Goal: Complete application form

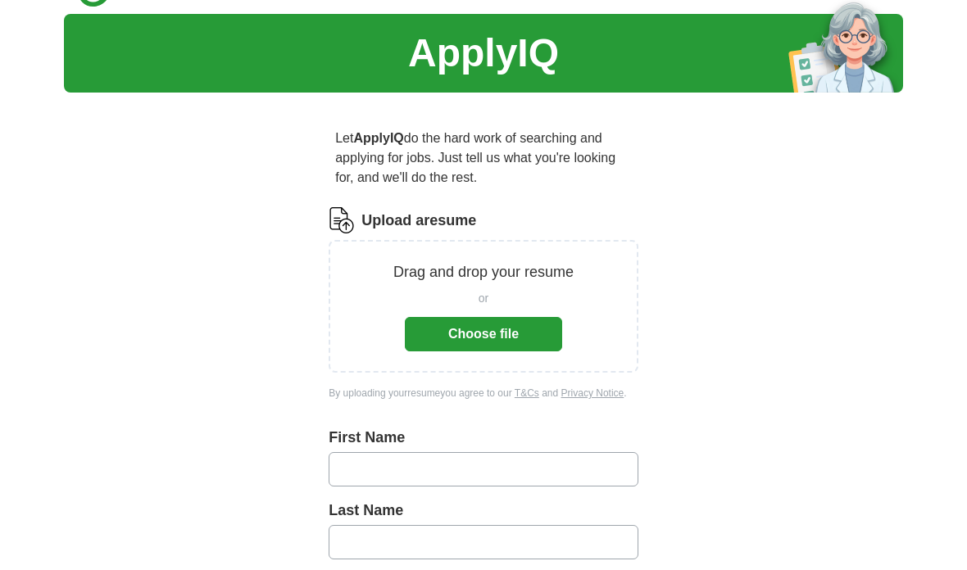
scroll to position [43, 0]
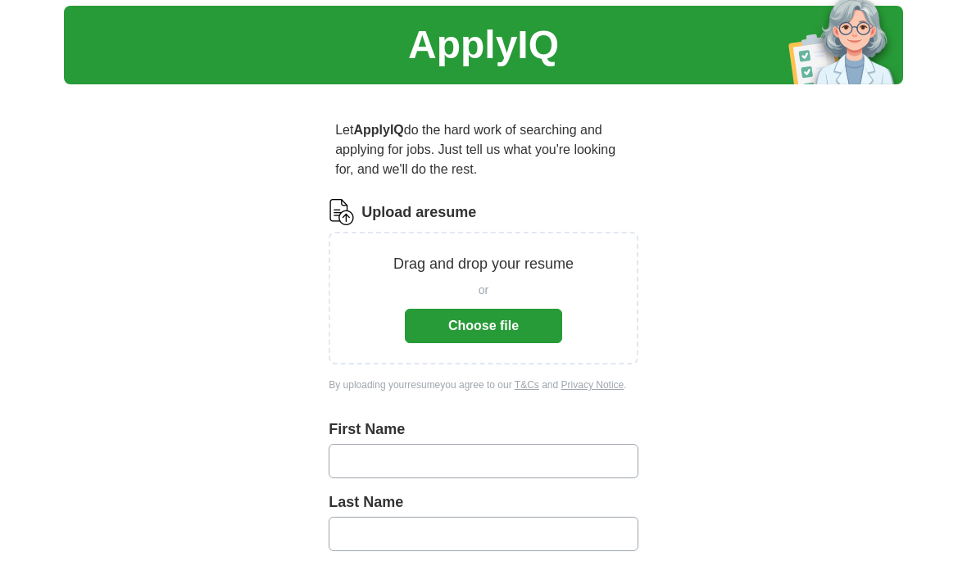
click at [523, 324] on button "Choose file" at bounding box center [483, 327] width 157 height 34
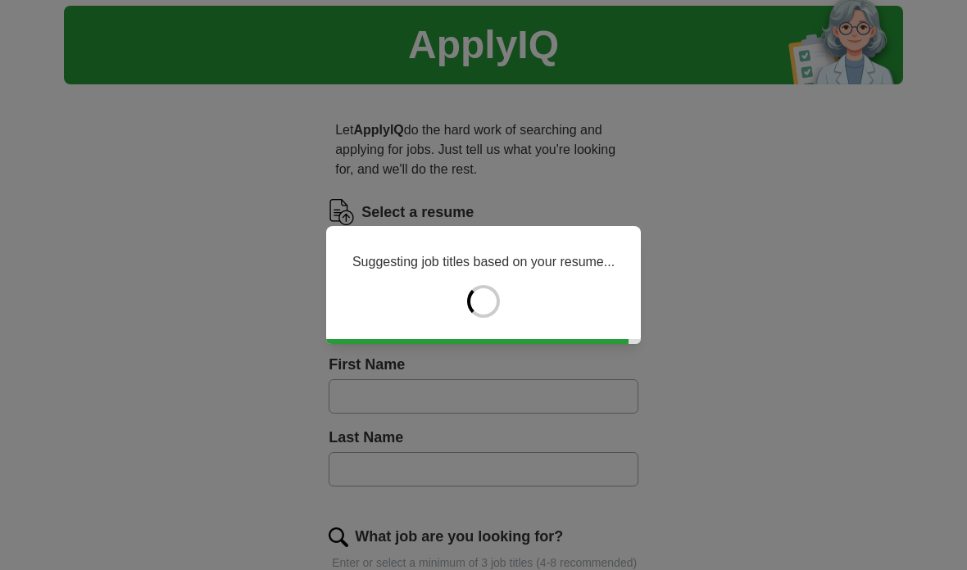
type input "*******"
type input "****"
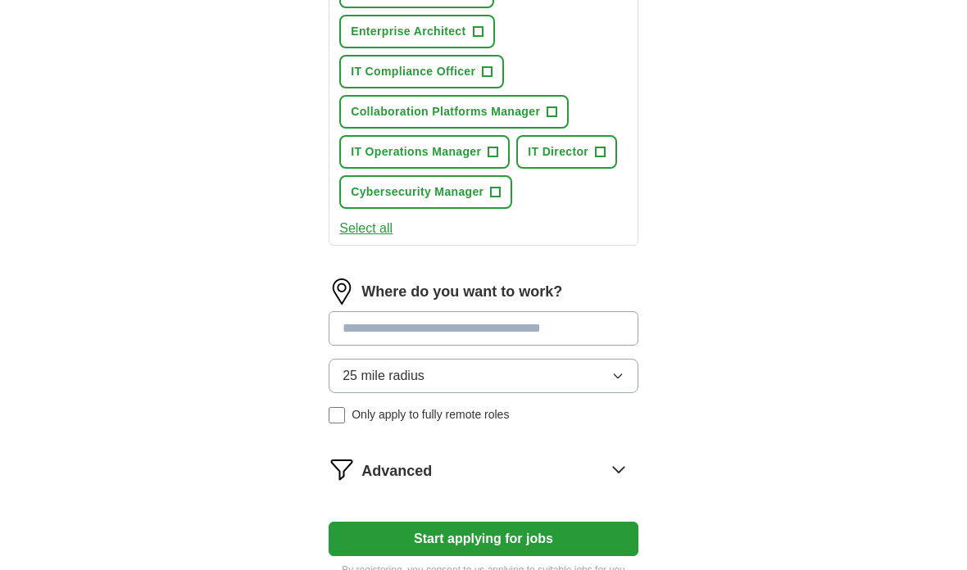
scroll to position [823, 0]
click at [598, 346] on input at bounding box center [483, 328] width 310 height 34
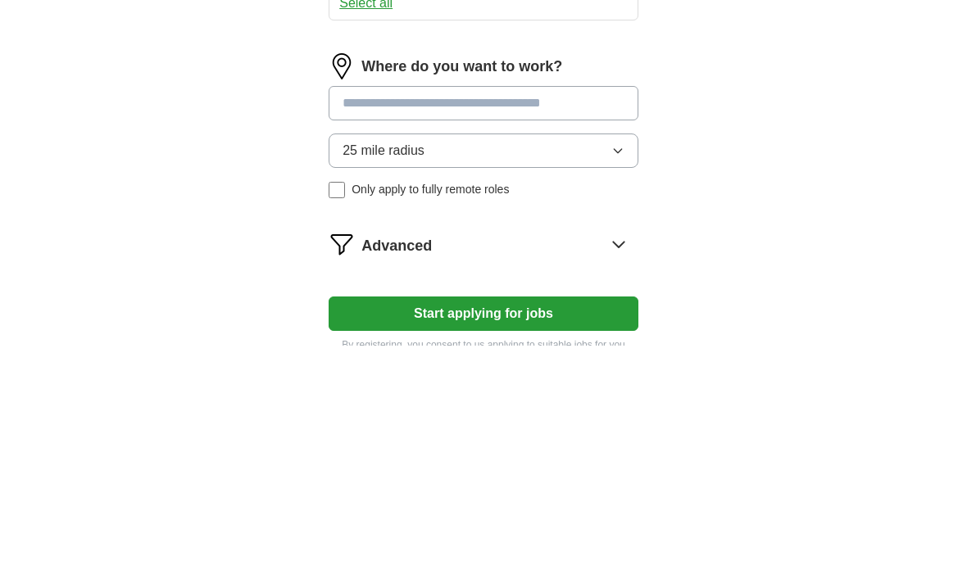
click at [628, 279] on div "Where do you want to work? 25 mile radius Only apply to fully remote roles" at bounding box center [483, 358] width 310 height 158
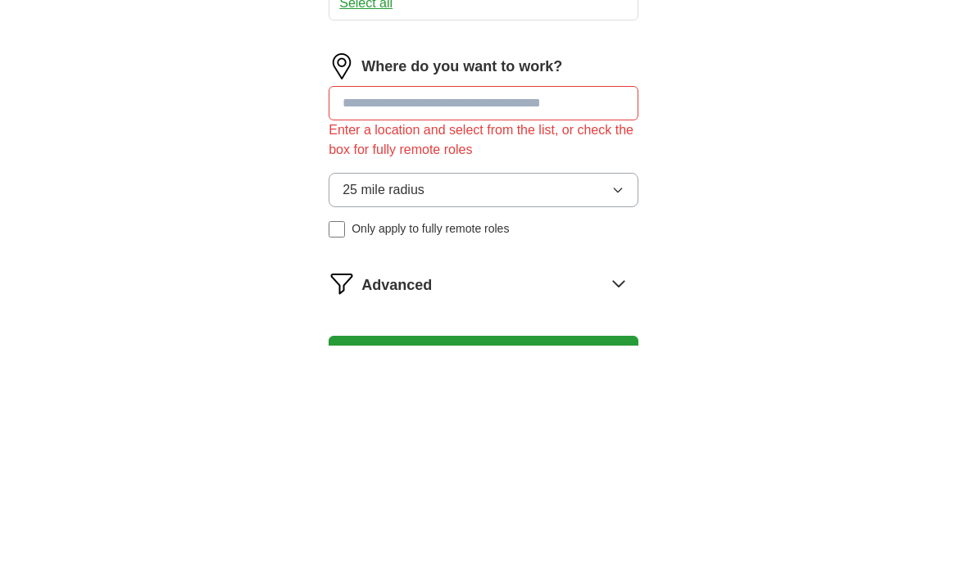
scroll to position [971, 0]
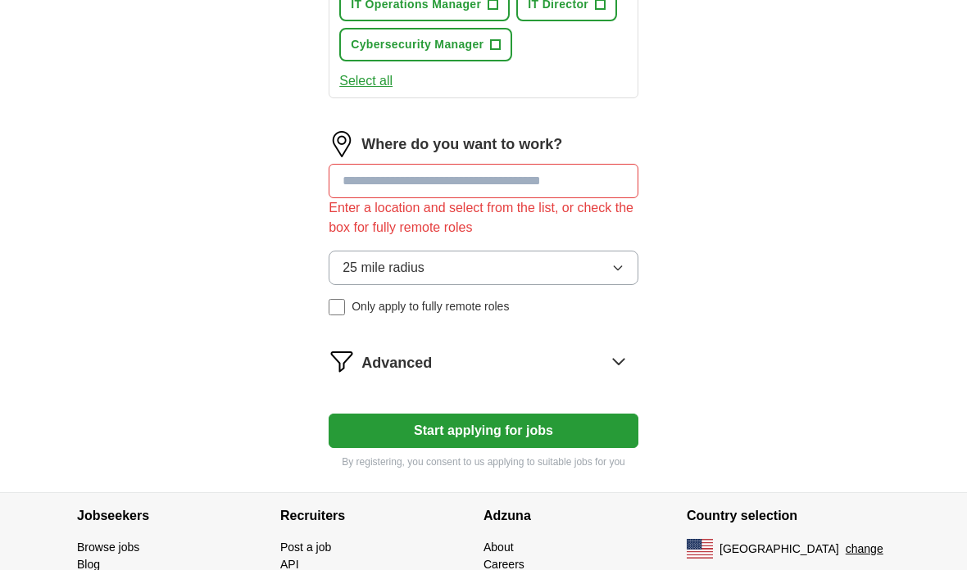
click at [593, 198] on input at bounding box center [483, 181] width 310 height 34
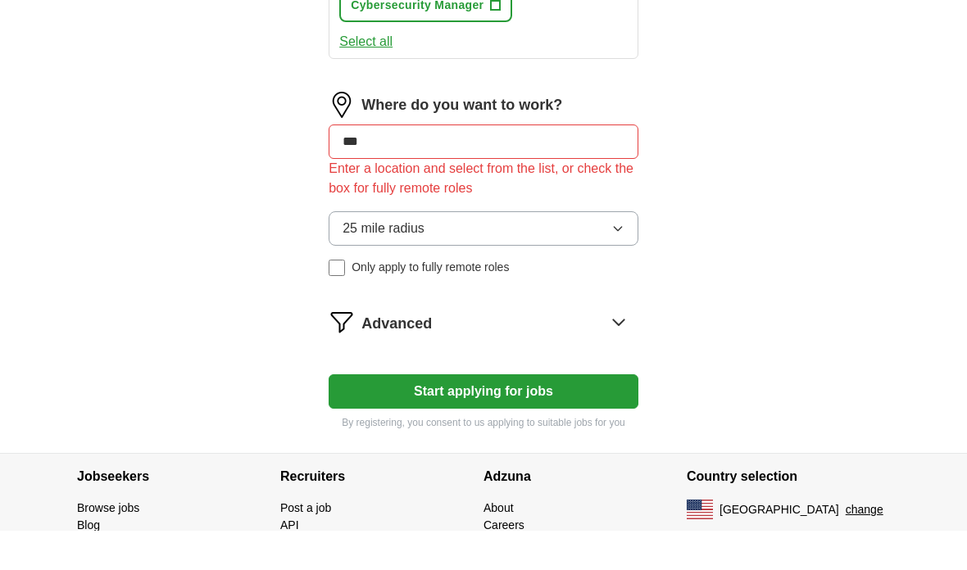
type input "****"
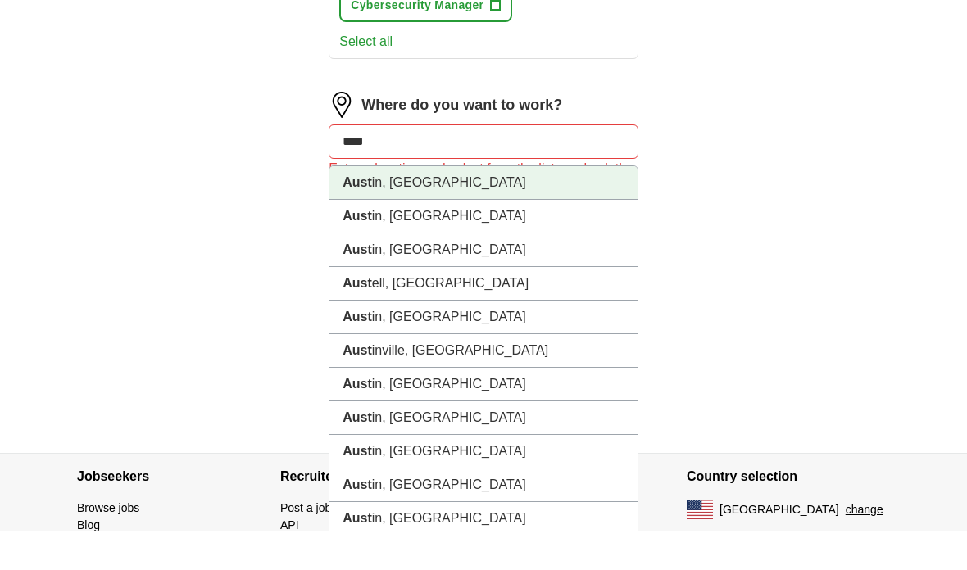
click at [406, 206] on li "[GEOGRAPHIC_DATA] in, [GEOGRAPHIC_DATA]" at bounding box center [483, 223] width 308 height 34
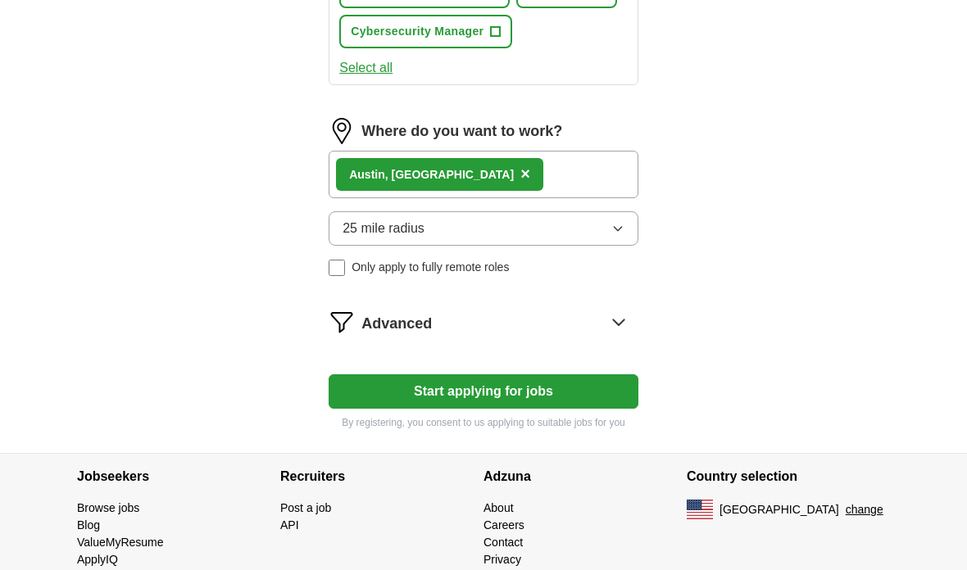
click at [627, 246] on button "25 mile radius" at bounding box center [483, 228] width 310 height 34
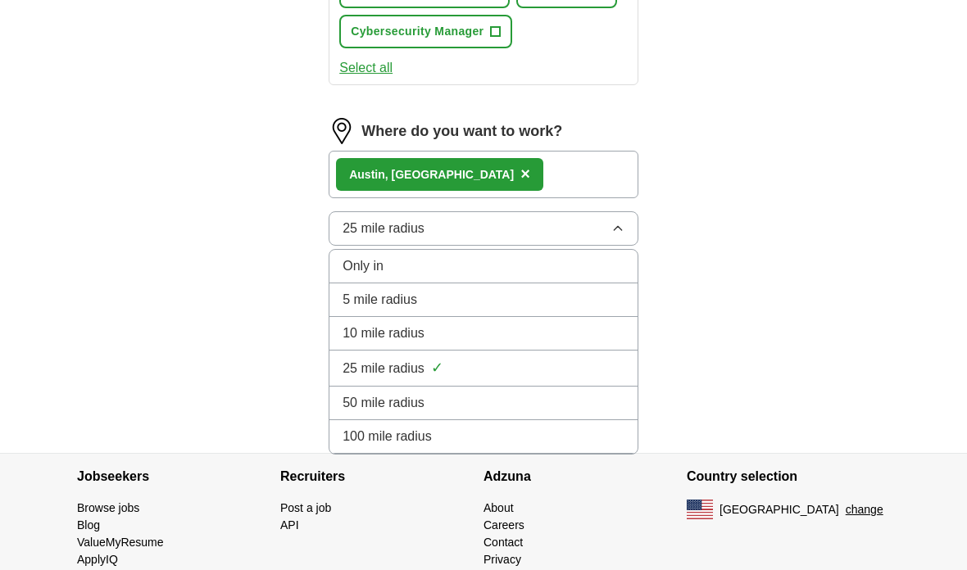
click at [525, 454] on li "100 mile radius" at bounding box center [483, 437] width 308 height 34
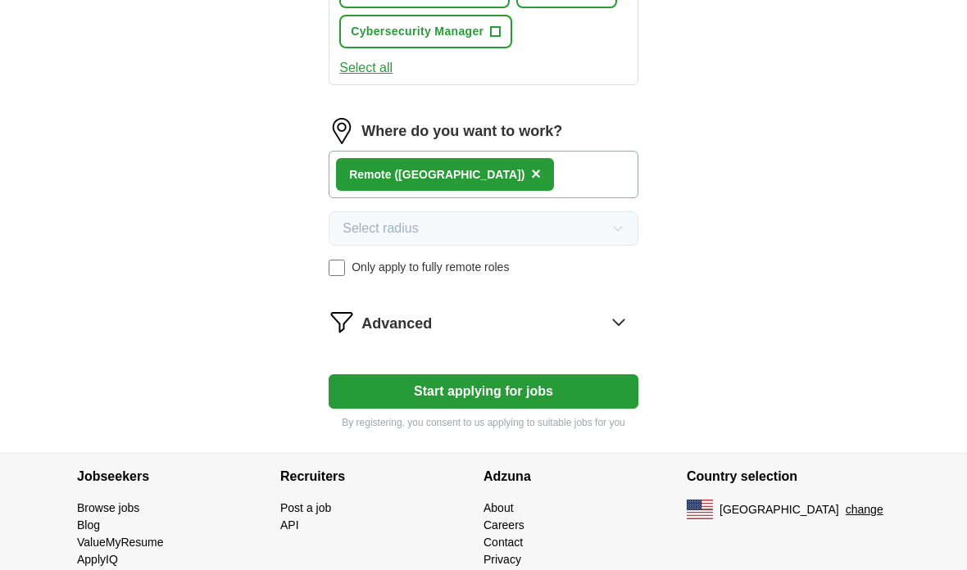
click at [523, 409] on button "Start applying for jobs" at bounding box center [483, 391] width 310 height 34
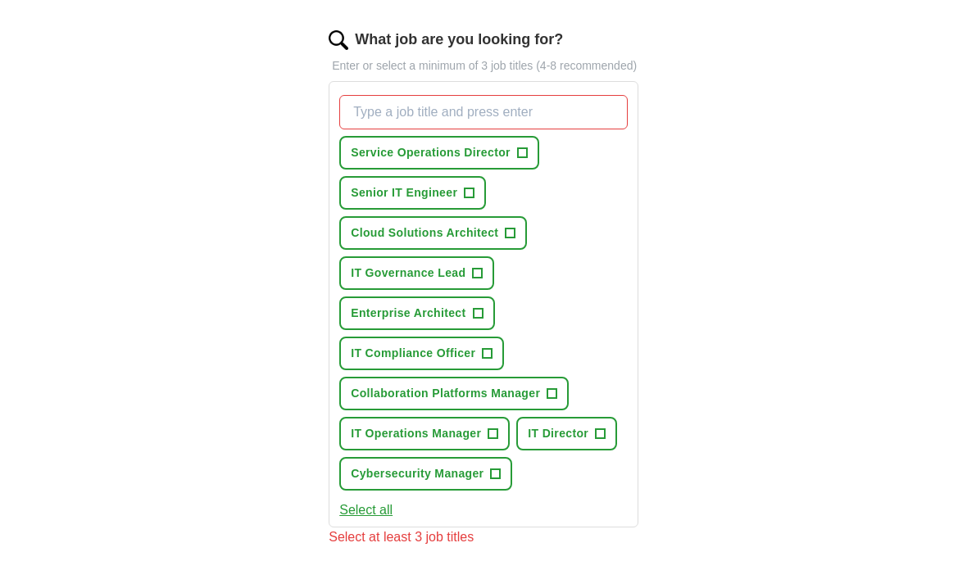
scroll to position [541, 0]
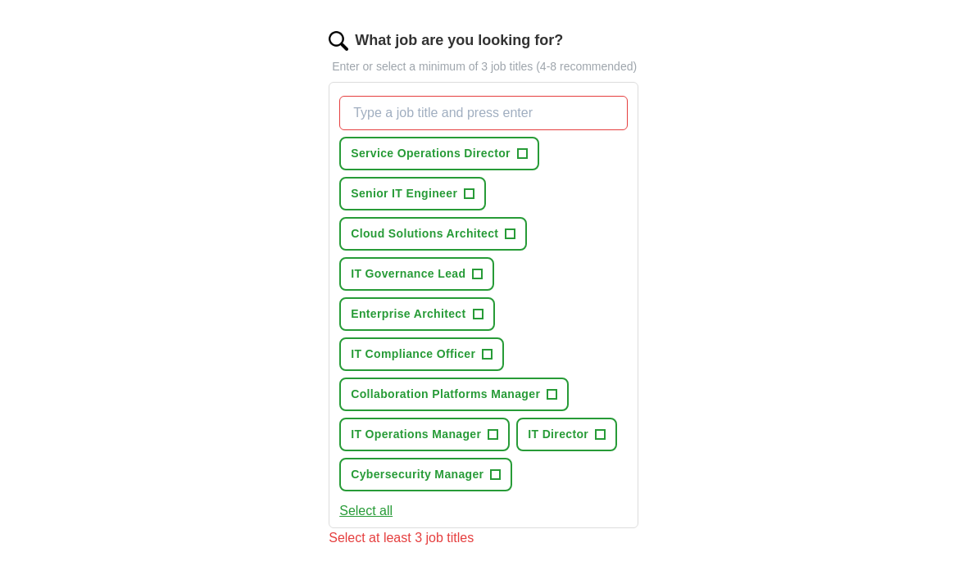
click at [536, 167] on button "Service Operations Director +" at bounding box center [439, 154] width 200 height 34
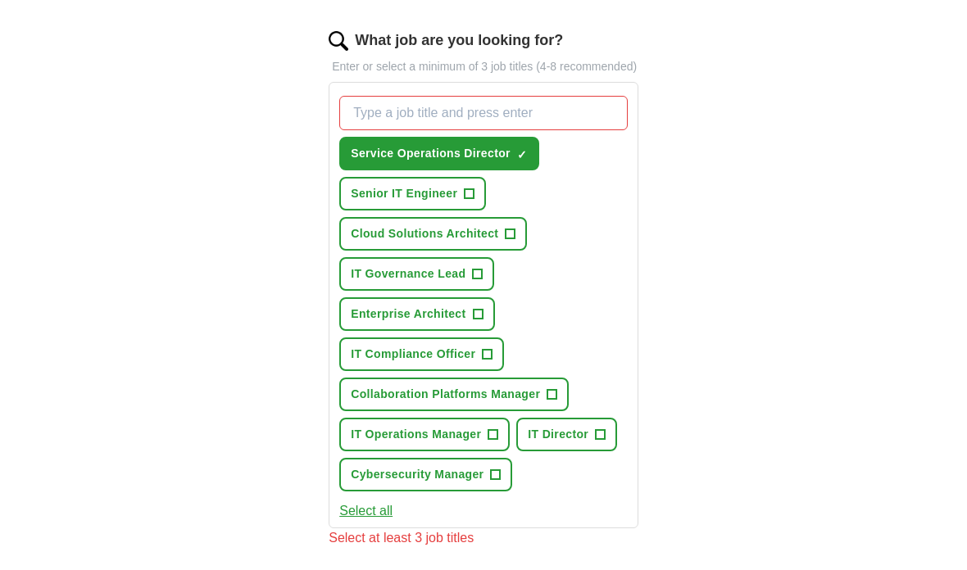
click at [501, 249] on button "Cloud Solutions Architect +" at bounding box center [433, 234] width 188 height 34
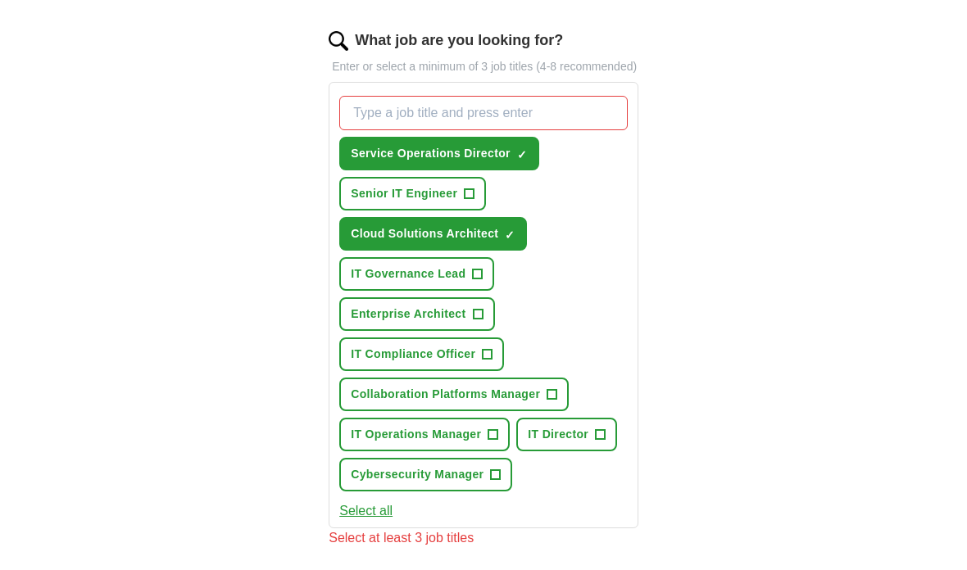
click at [557, 401] on span "+" at bounding box center [552, 394] width 10 height 13
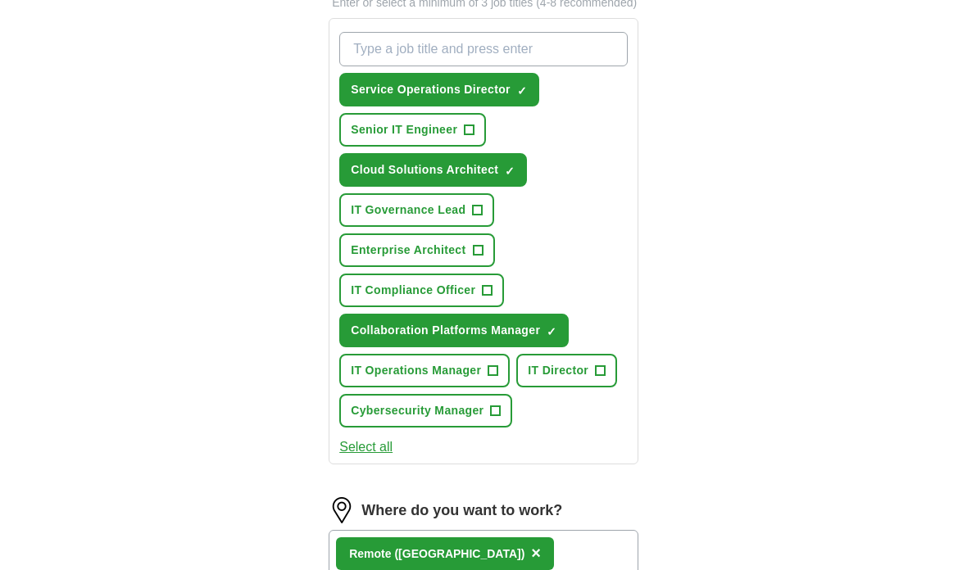
scroll to position [603, 0]
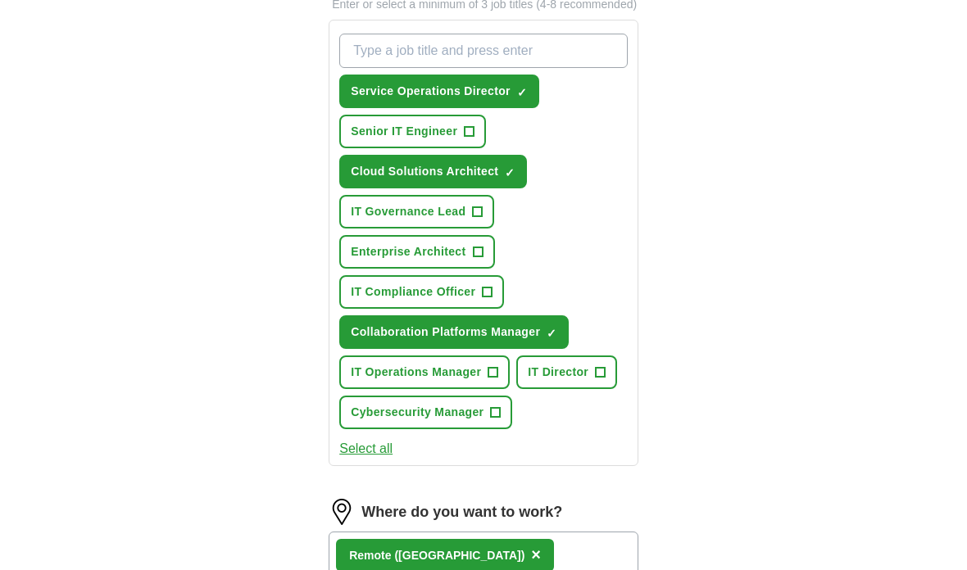
click at [385, 459] on button "Select all" at bounding box center [365, 449] width 53 height 20
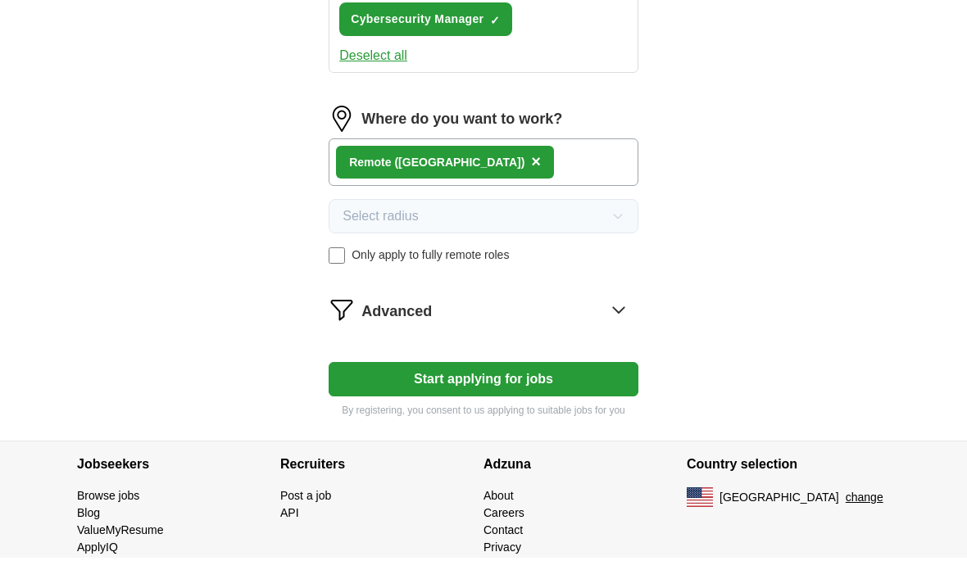
scroll to position [1049, 0]
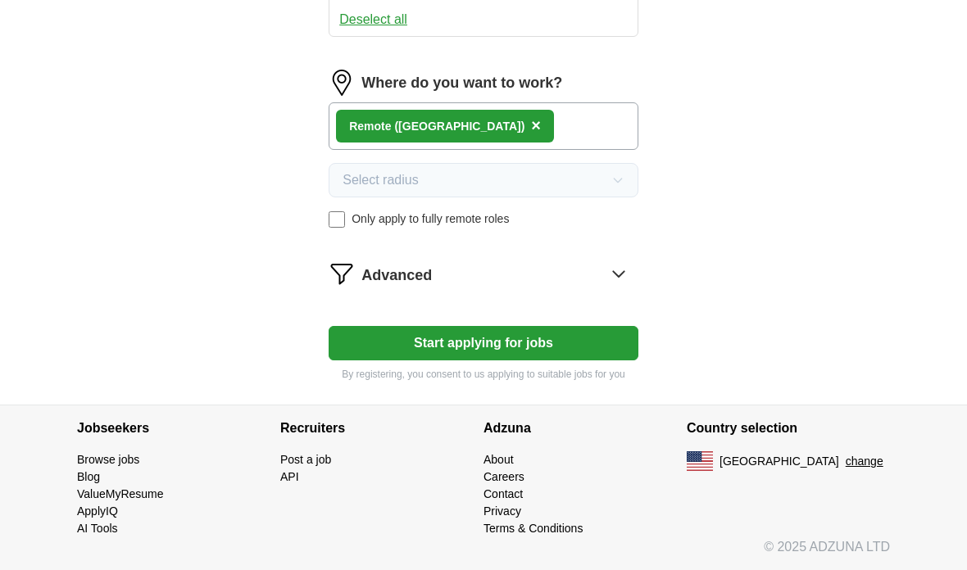
click at [555, 347] on button "Start applying for jobs" at bounding box center [483, 343] width 310 height 34
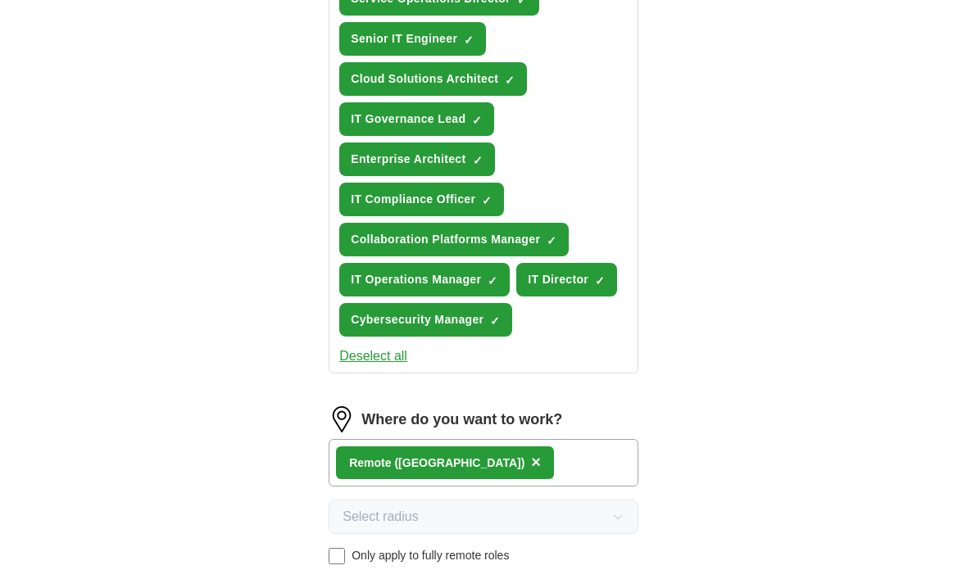
select select "**"
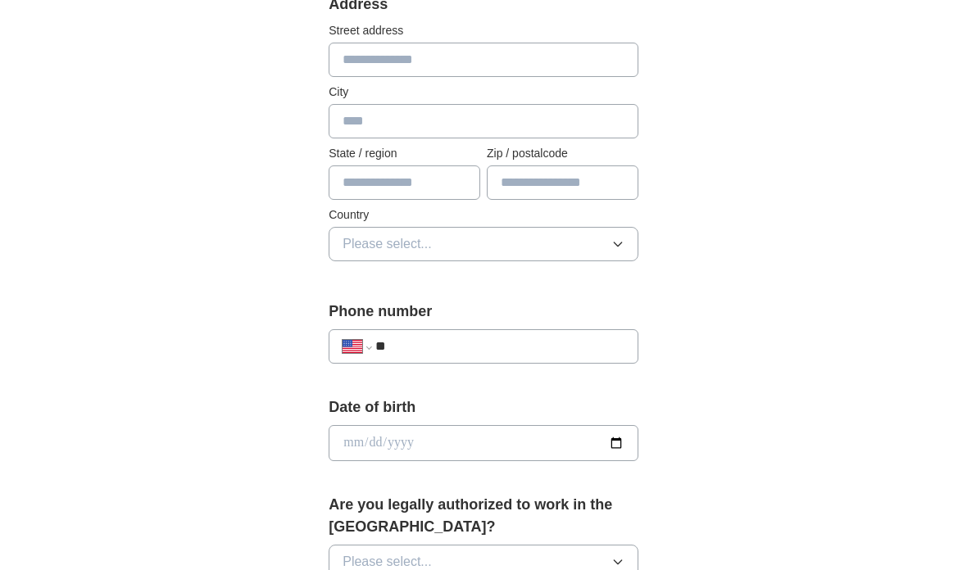
scroll to position [382, 0]
click at [539, 347] on input "**" at bounding box center [499, 348] width 249 height 20
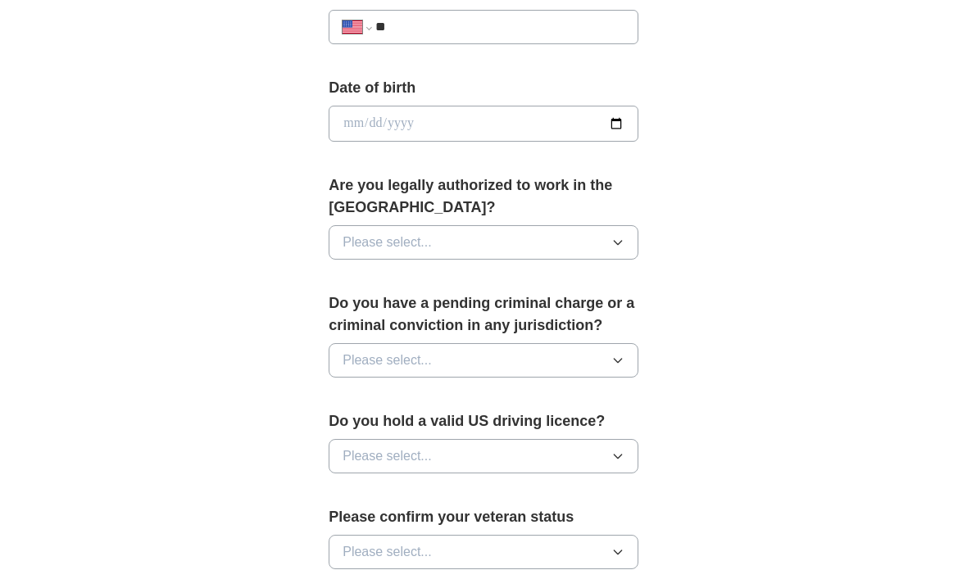
scroll to position [700, 0]
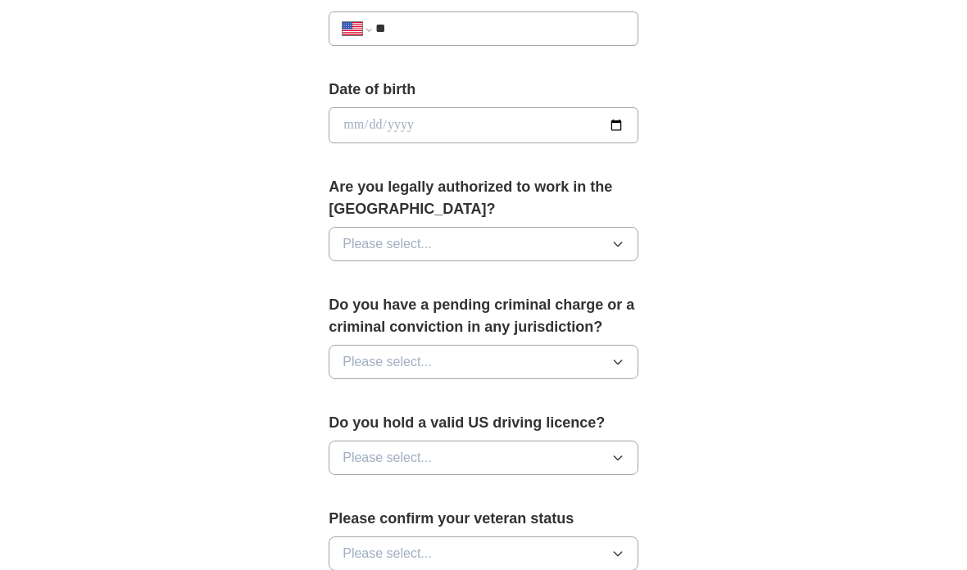
click at [617, 244] on button "Please select..." at bounding box center [483, 244] width 310 height 34
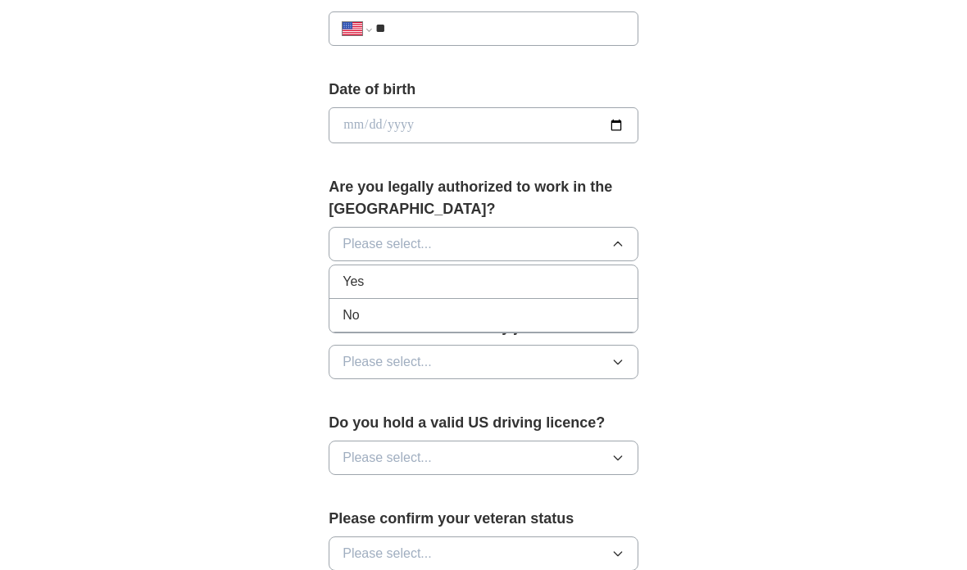
click at [491, 274] on div "Yes" at bounding box center [483, 282] width 282 height 20
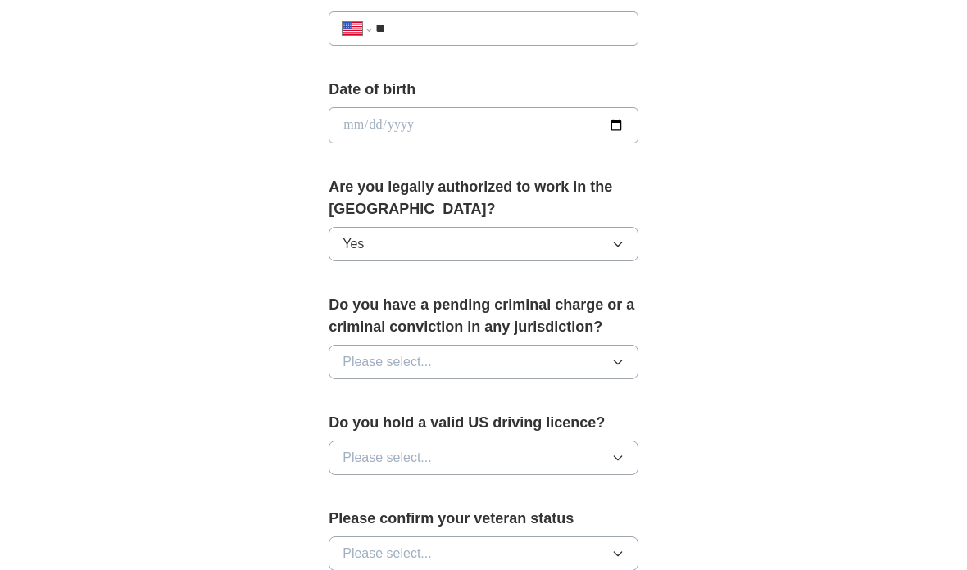
click at [628, 359] on button "Please select..." at bounding box center [483, 362] width 310 height 34
click at [487, 426] on div "No" at bounding box center [483, 434] width 282 height 20
click at [633, 460] on button "Please select..." at bounding box center [483, 458] width 310 height 34
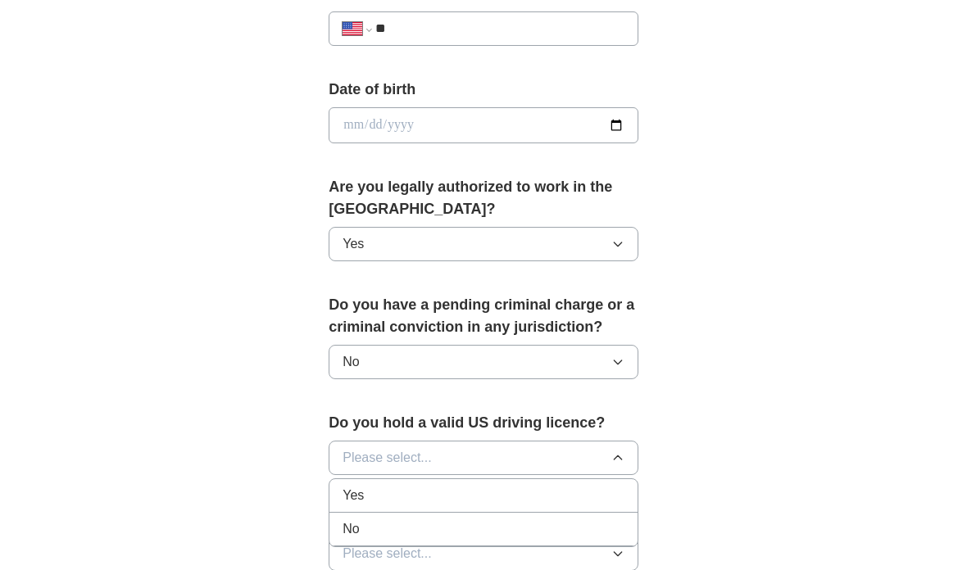
click at [426, 520] on div "No" at bounding box center [483, 529] width 282 height 20
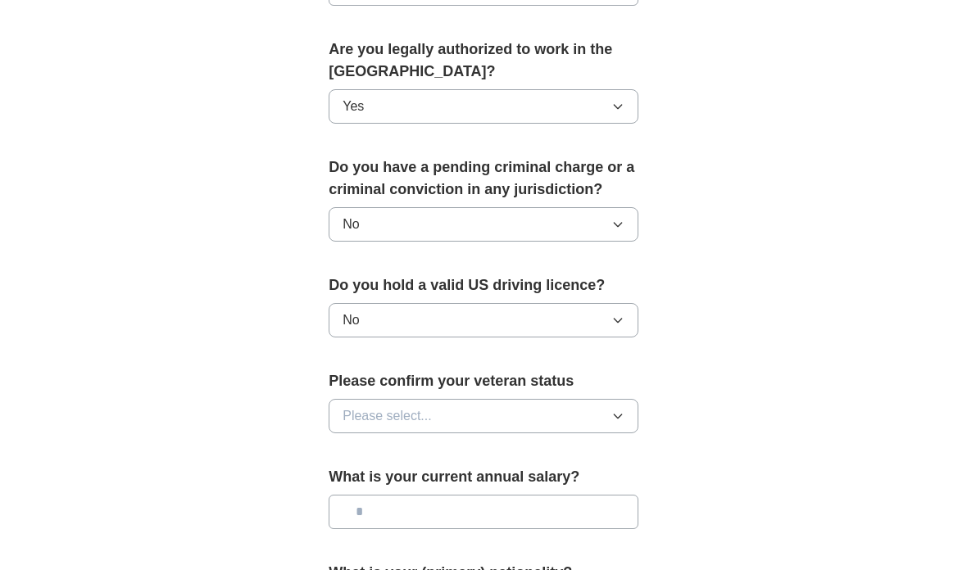
scroll to position [839, 0]
click at [619, 413] on icon "button" at bounding box center [617, 415] width 13 height 13
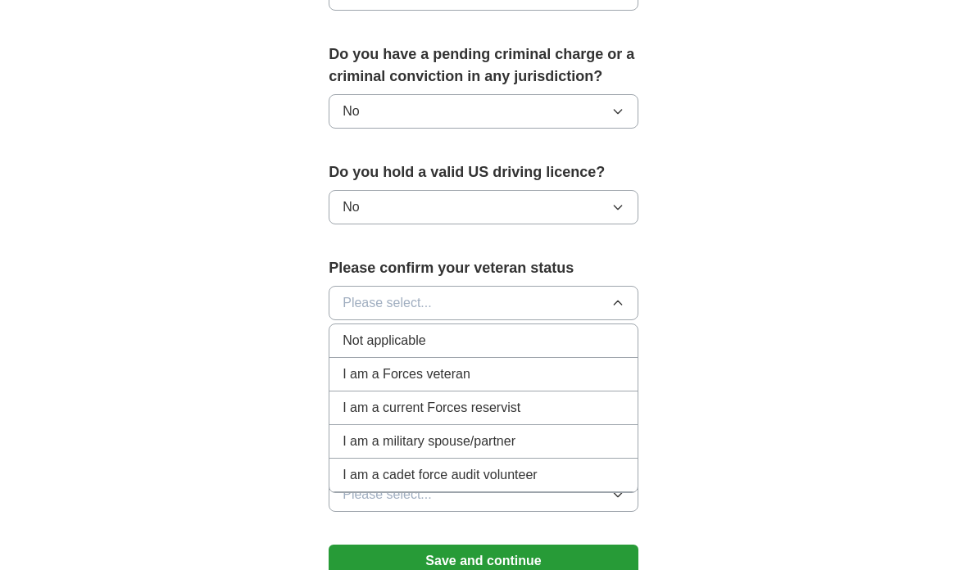
scroll to position [953, 0]
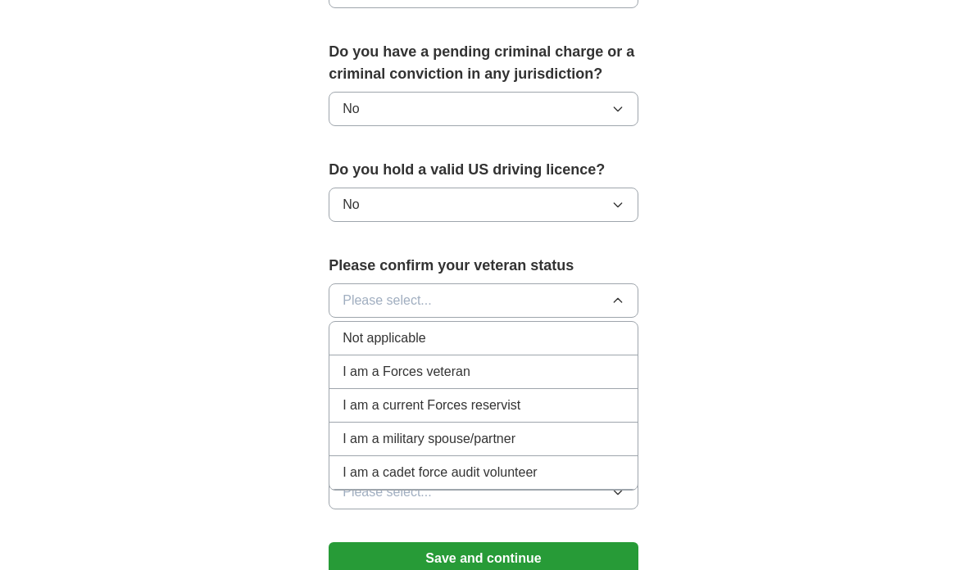
click at [507, 333] on div "Not applicable" at bounding box center [483, 339] width 282 height 20
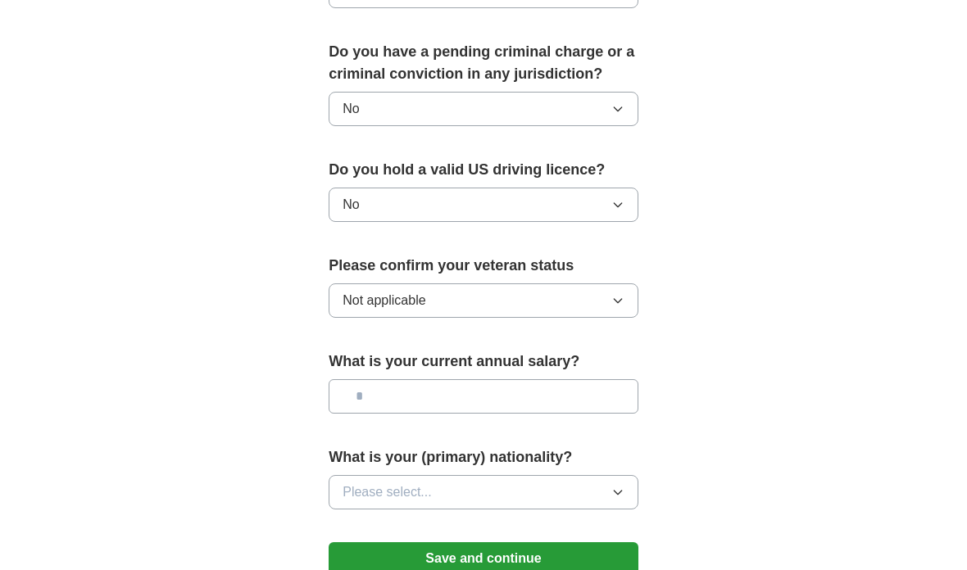
click at [600, 393] on input "text" at bounding box center [483, 396] width 310 height 34
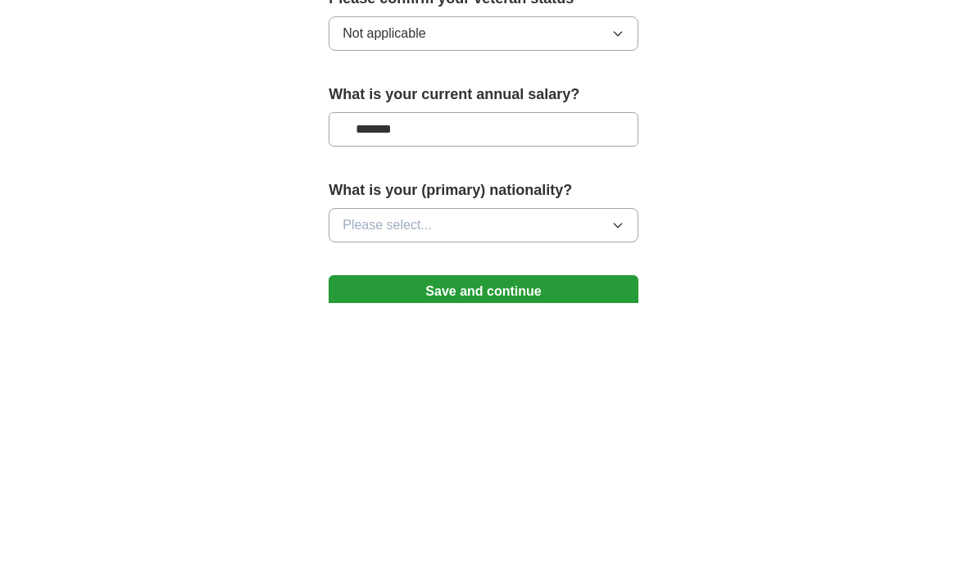
type input "********"
click at [615, 476] on button "Please select..." at bounding box center [483, 493] width 310 height 34
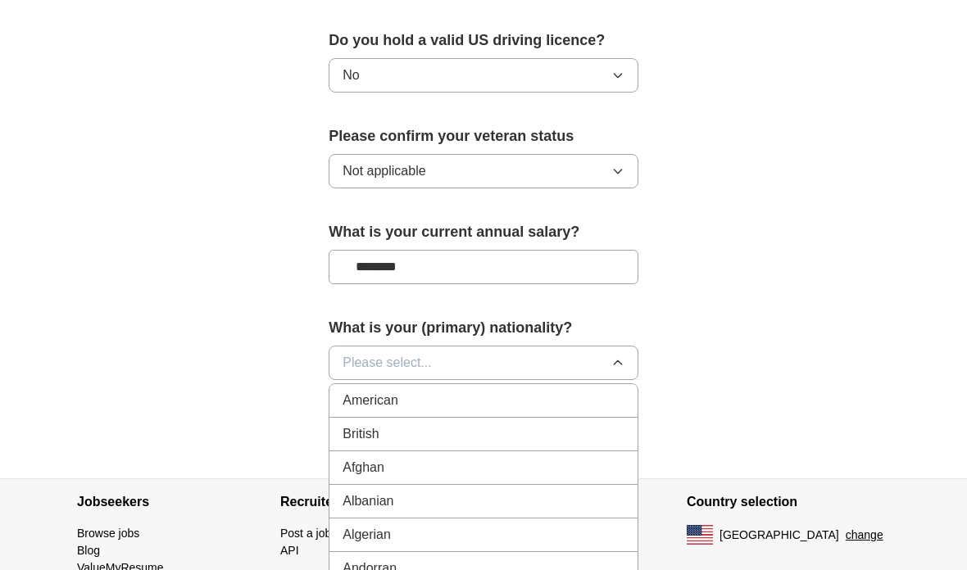
click at [501, 396] on div "American" at bounding box center [483, 401] width 282 height 20
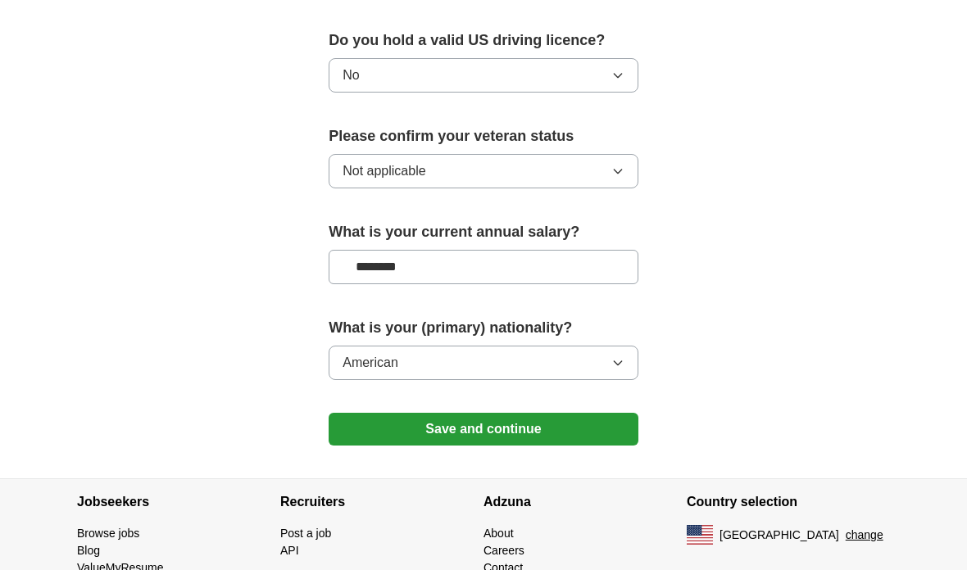
click at [546, 420] on button "Save and continue" at bounding box center [483, 429] width 310 height 33
